Goal: Find specific page/section: Find specific page/section

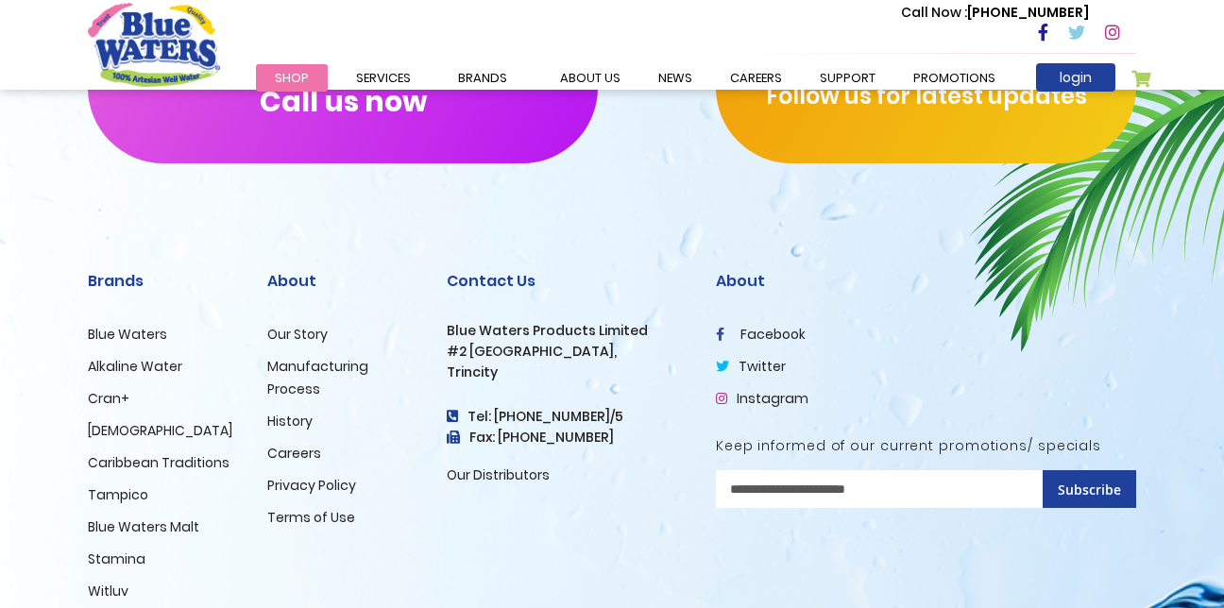
scroll to position [2007, 0]
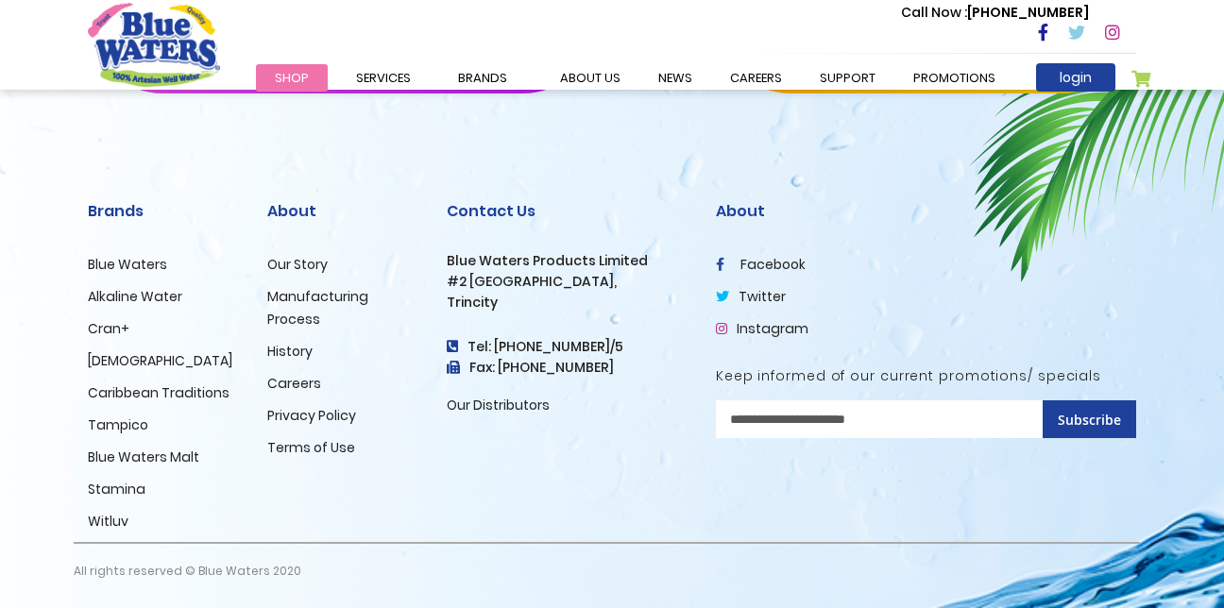
click at [300, 384] on link "Careers" at bounding box center [294, 383] width 54 height 19
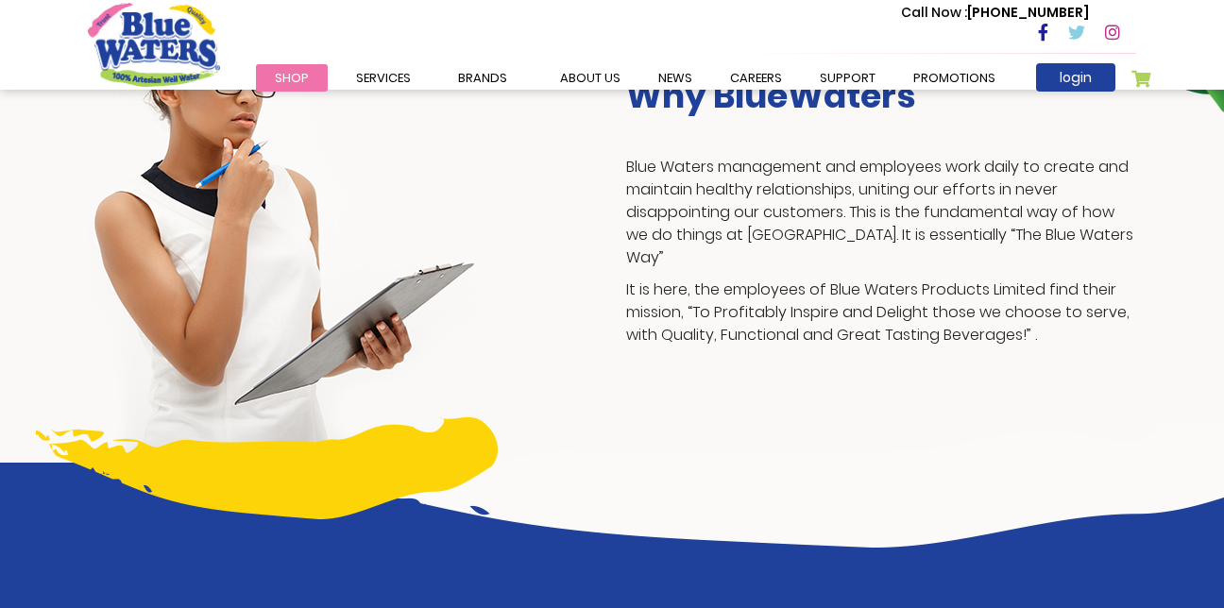
scroll to position [481, 0]
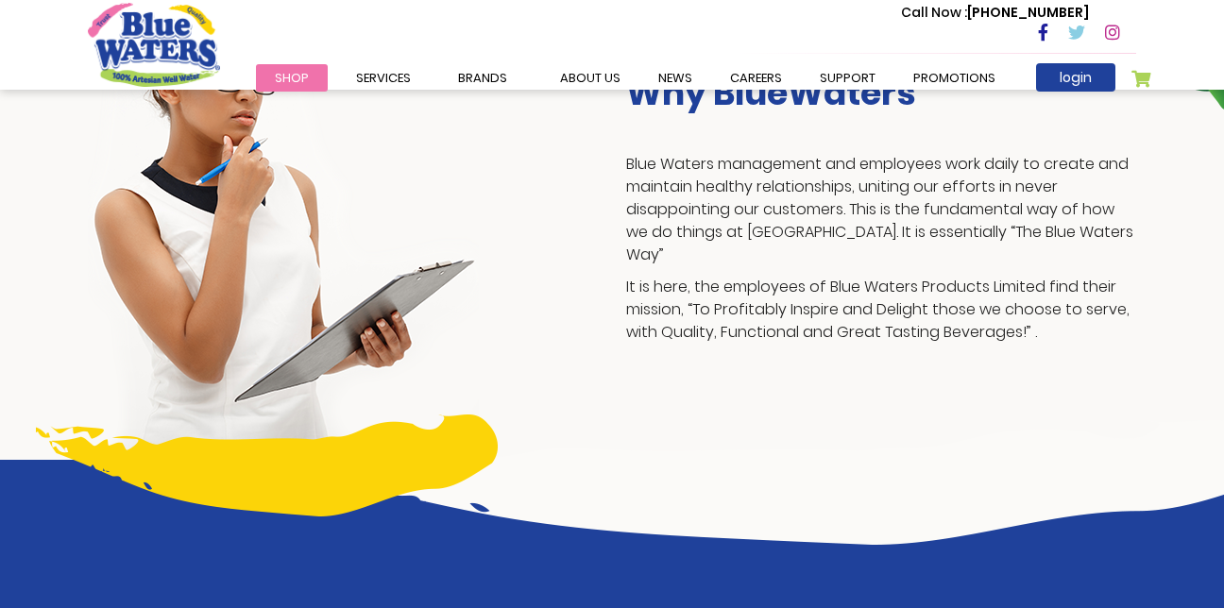
click at [995, 369] on div "Why BlueWaters Blue Waters management and employees work daily to create and ma…" at bounding box center [612, 213] width 1077 height 494
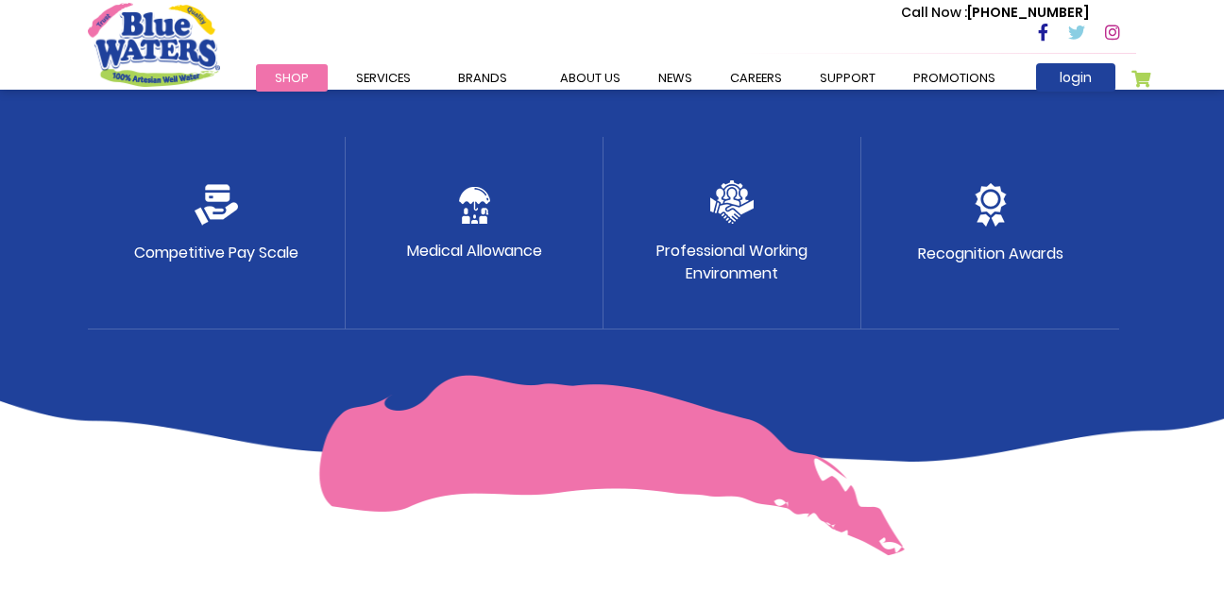
scroll to position [1092, 0]
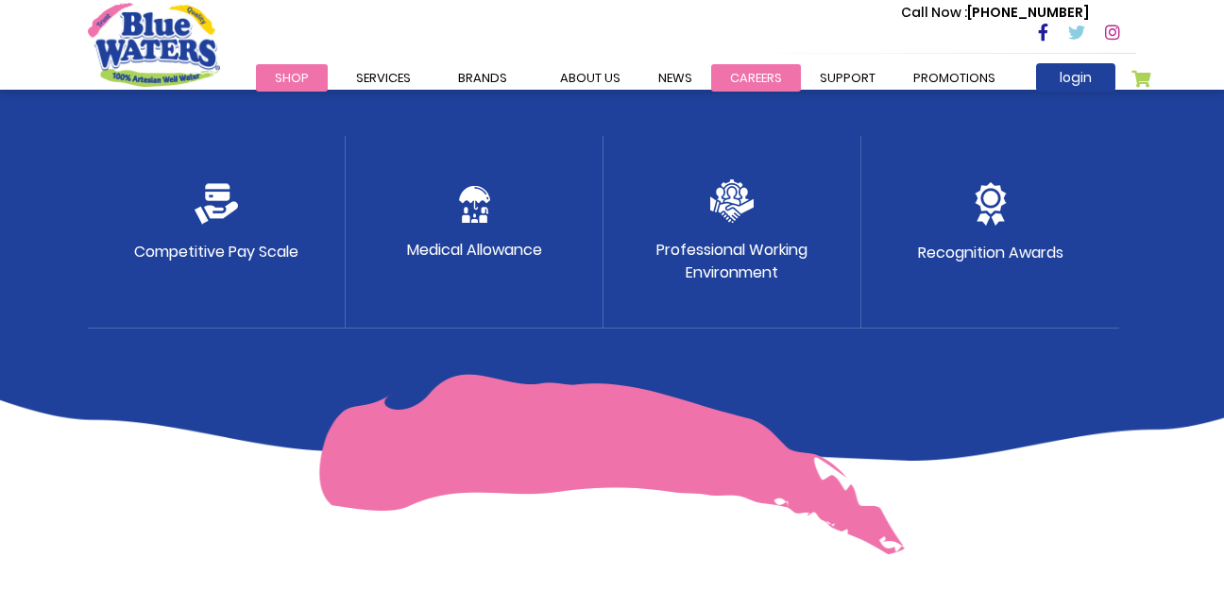
click at [752, 69] on link "careers" at bounding box center [756, 77] width 90 height 27
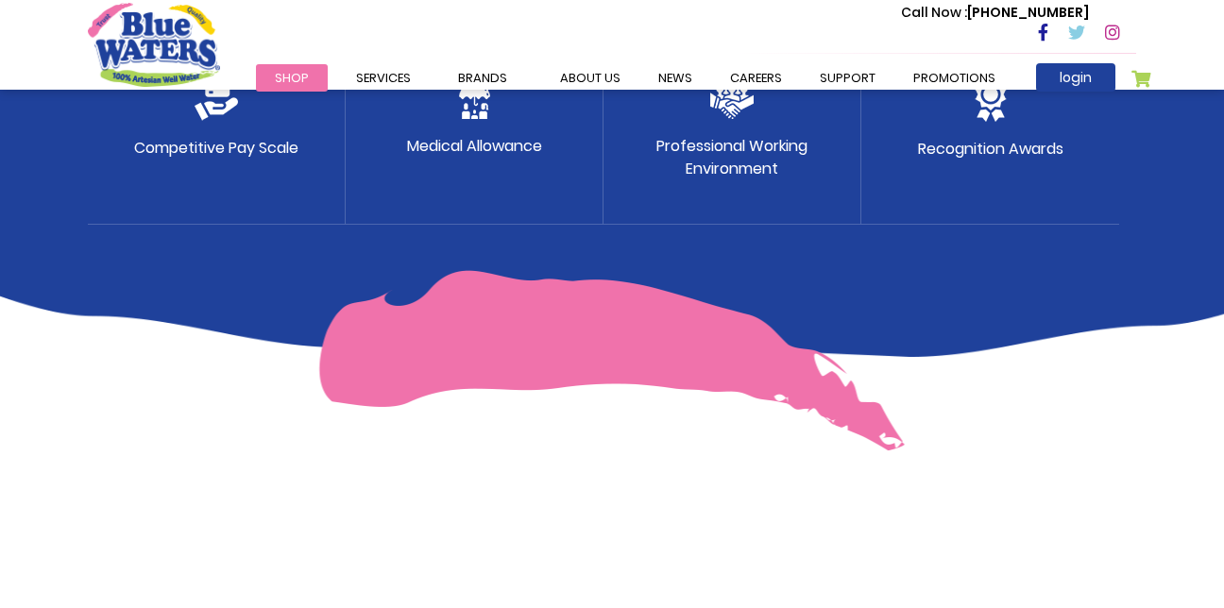
scroll to position [1238, 0]
